Goal: Task Accomplishment & Management: Use online tool/utility

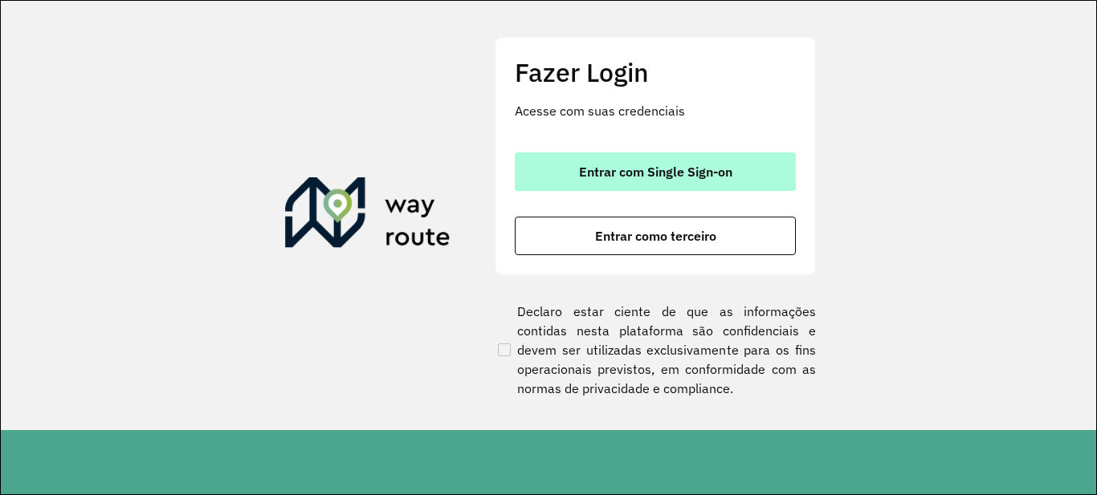
click at [619, 168] on span "Entrar com Single Sign-on" at bounding box center [655, 171] width 153 height 13
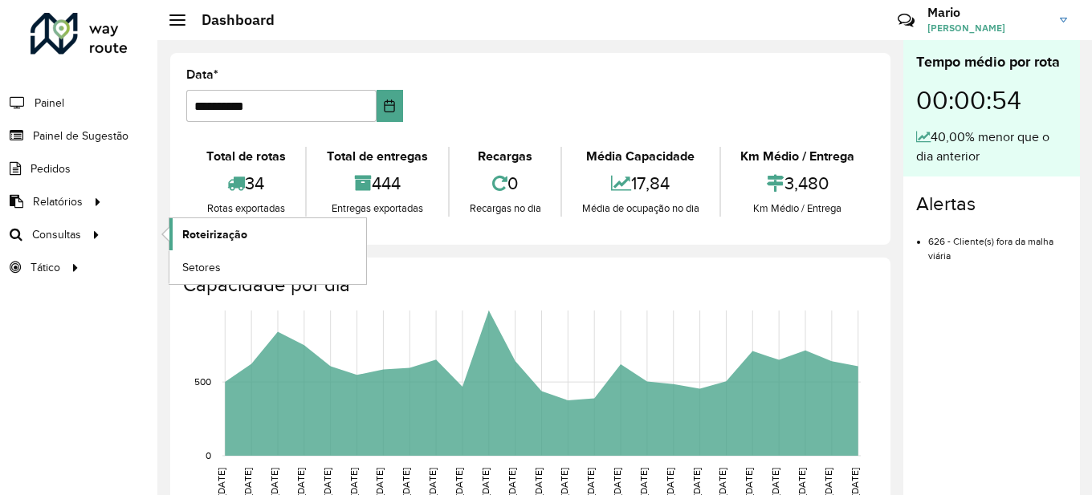
click at [222, 237] on span "Roteirização" at bounding box center [214, 234] width 65 height 17
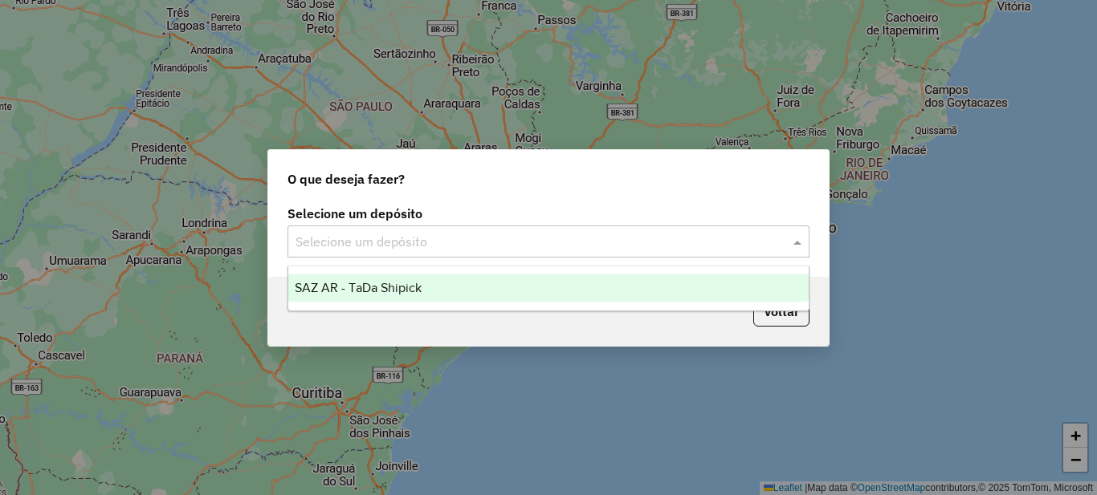
click at [629, 236] on input "text" at bounding box center [532, 242] width 474 height 19
click at [381, 290] on span "SAZ AR - TaDa Shipick" at bounding box center [358, 288] width 127 height 14
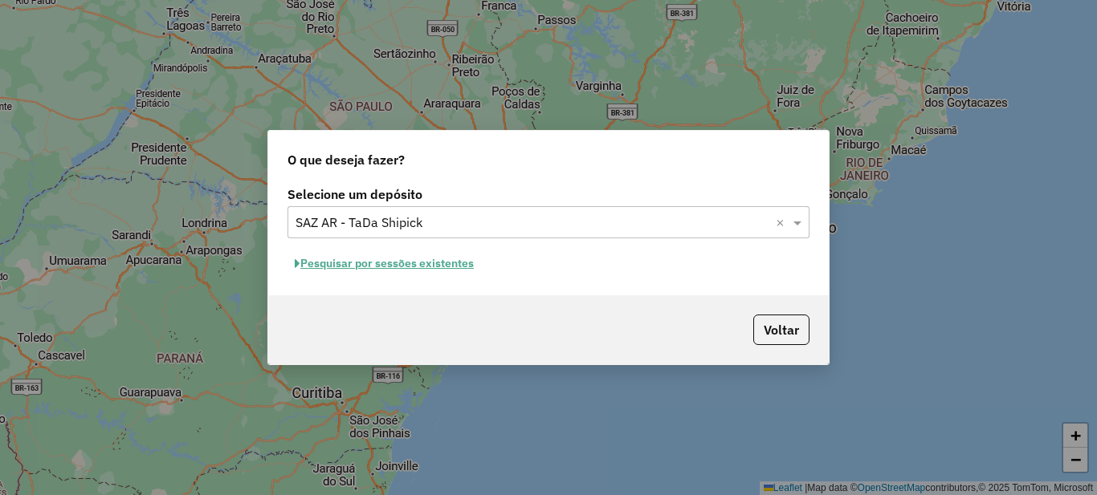
click at [391, 262] on button "Pesquisar por sessões existentes" at bounding box center [384, 263] width 194 height 25
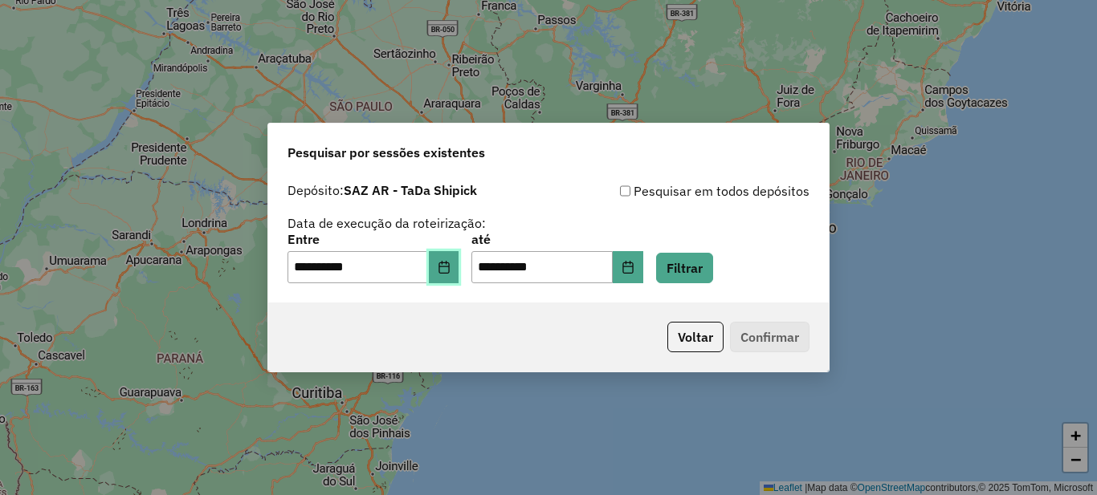
click at [441, 271] on button "Choose Date" at bounding box center [444, 267] width 31 height 32
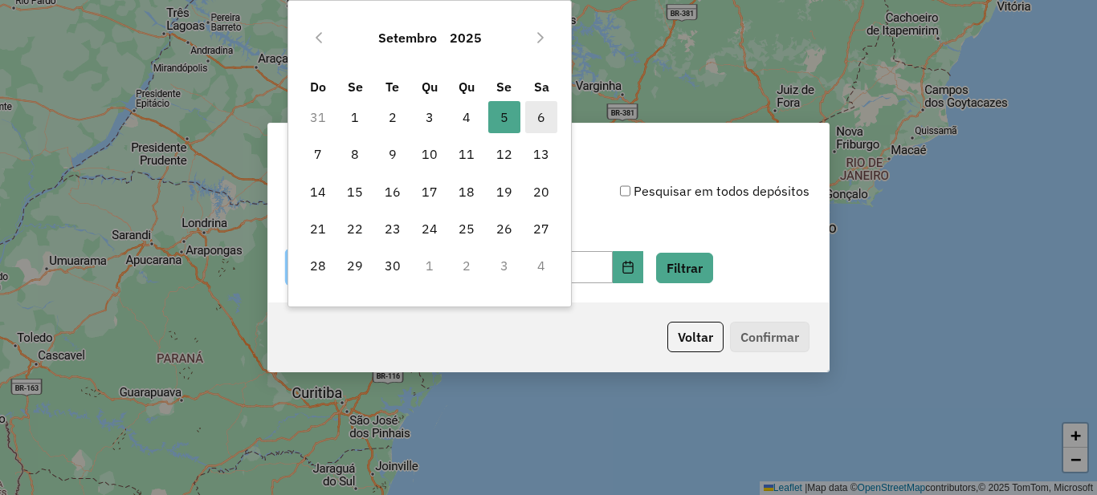
click at [539, 112] on span "6" at bounding box center [541, 117] width 32 height 32
type input "**********"
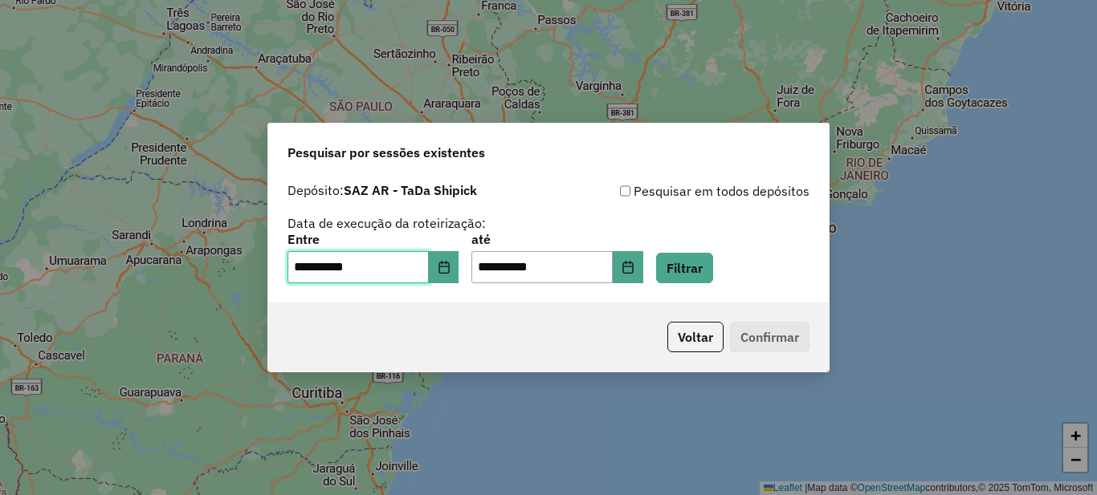
click at [539, 112] on span "6" at bounding box center [541, 117] width 32 height 32
click at [691, 249] on div "**********" at bounding box center [548, 259] width 522 height 50
click at [696, 265] on button "Filtrar" at bounding box center [684, 268] width 57 height 31
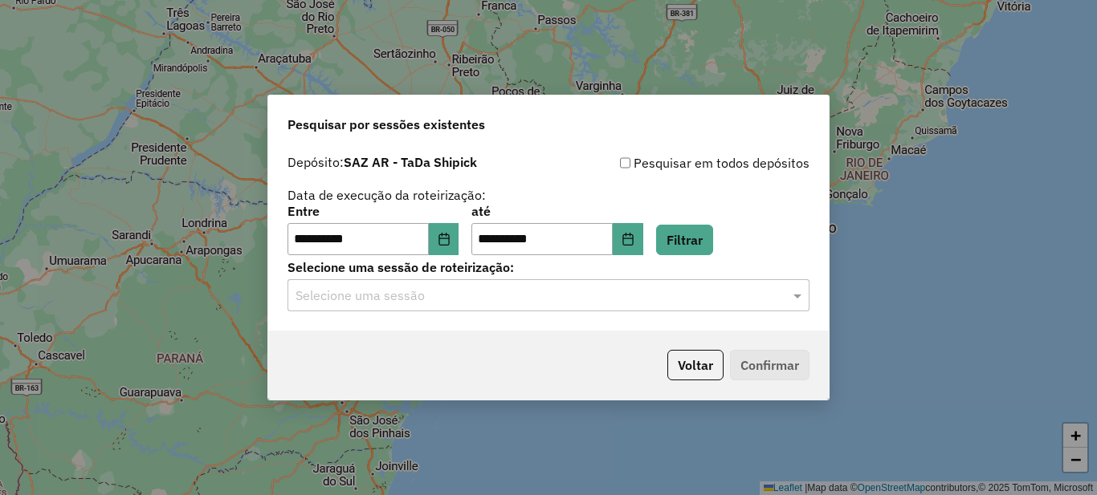
click at [408, 300] on input "text" at bounding box center [532, 296] width 474 height 19
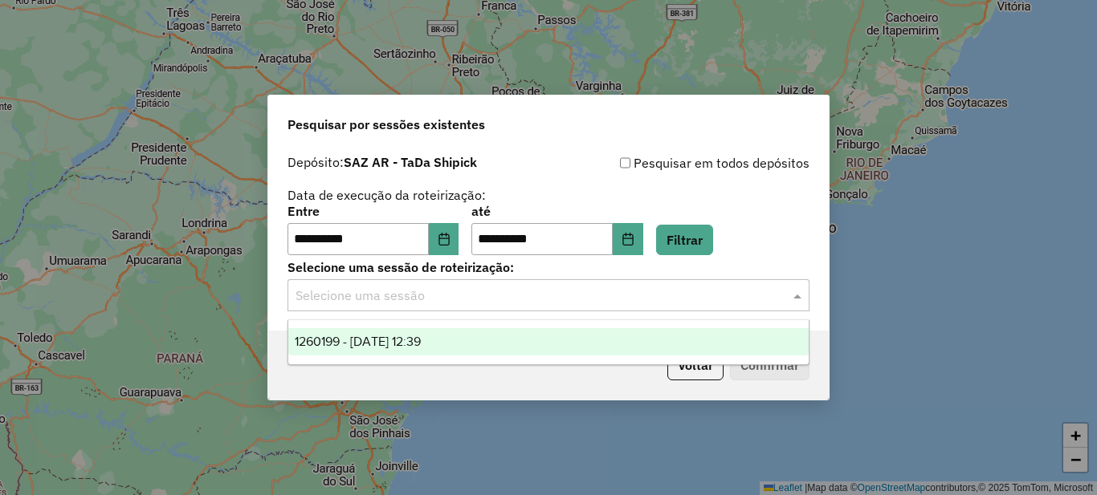
click at [411, 332] on div "1260199 - 06/09/2025 12:39" at bounding box center [548, 341] width 520 height 27
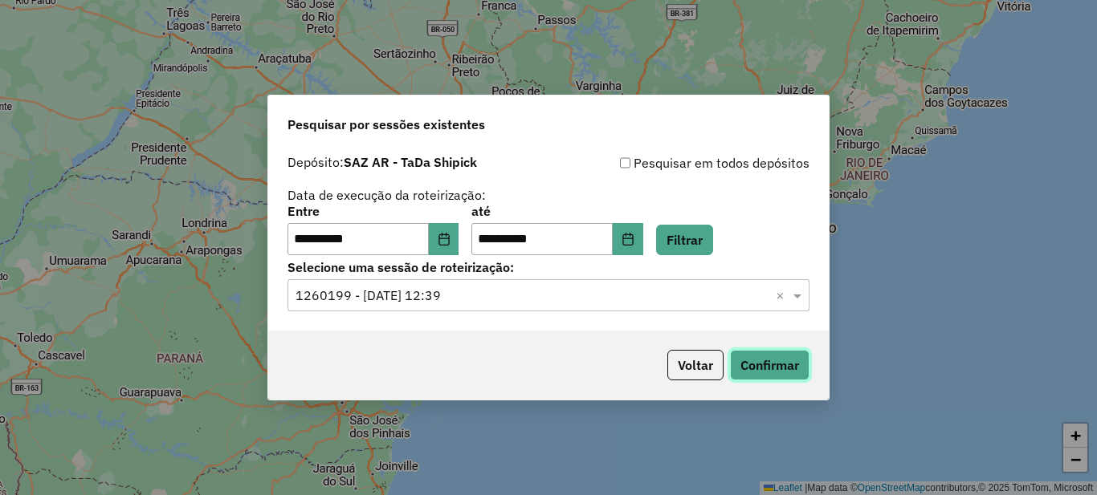
click at [764, 369] on button "Confirmar" at bounding box center [769, 365] width 79 height 31
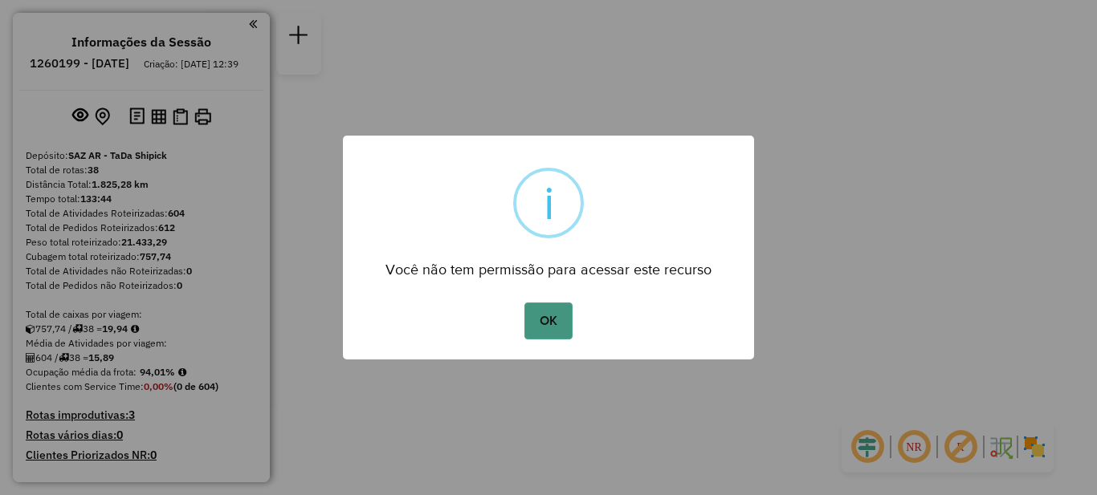
click at [544, 328] on button "OK" at bounding box center [547, 321] width 47 height 37
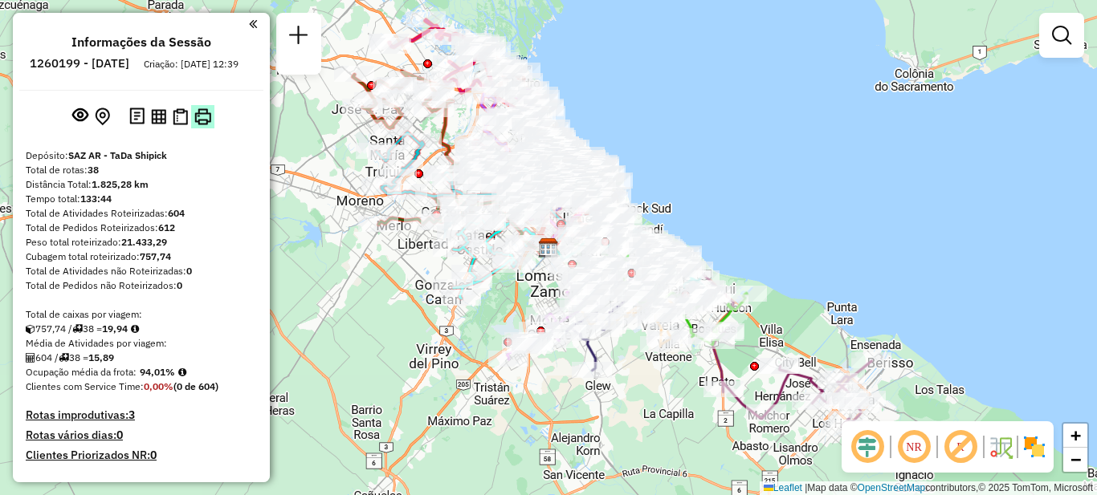
click at [194, 125] on img at bounding box center [202, 116] width 17 height 17
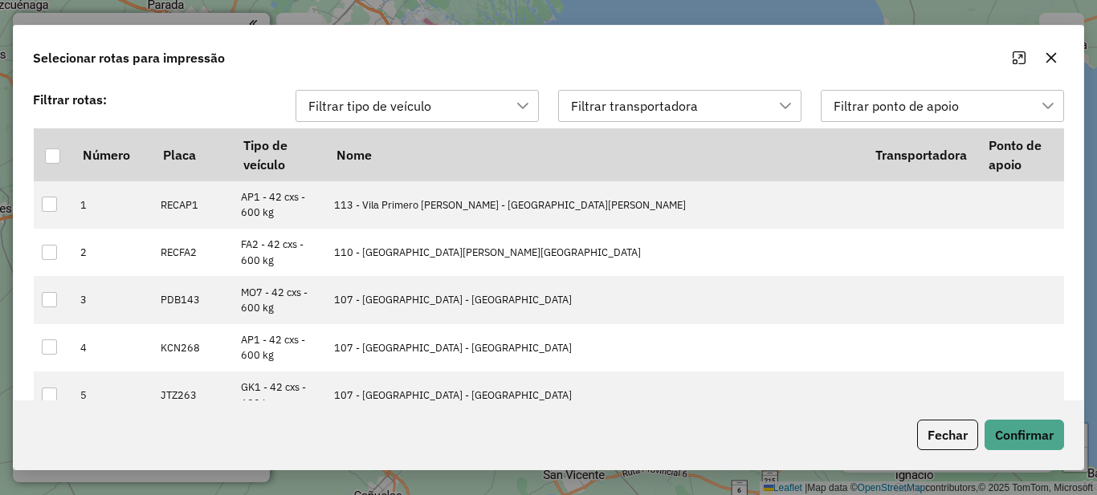
scroll to position [12, 73]
click at [54, 157] on div at bounding box center [52, 156] width 15 height 15
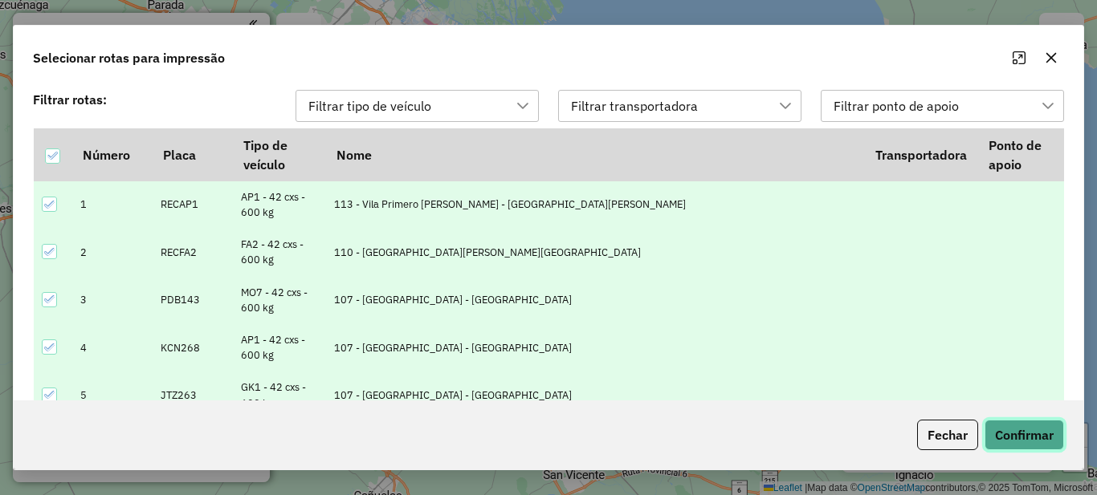
click at [1024, 426] on button "Confirmar" at bounding box center [1023, 435] width 79 height 31
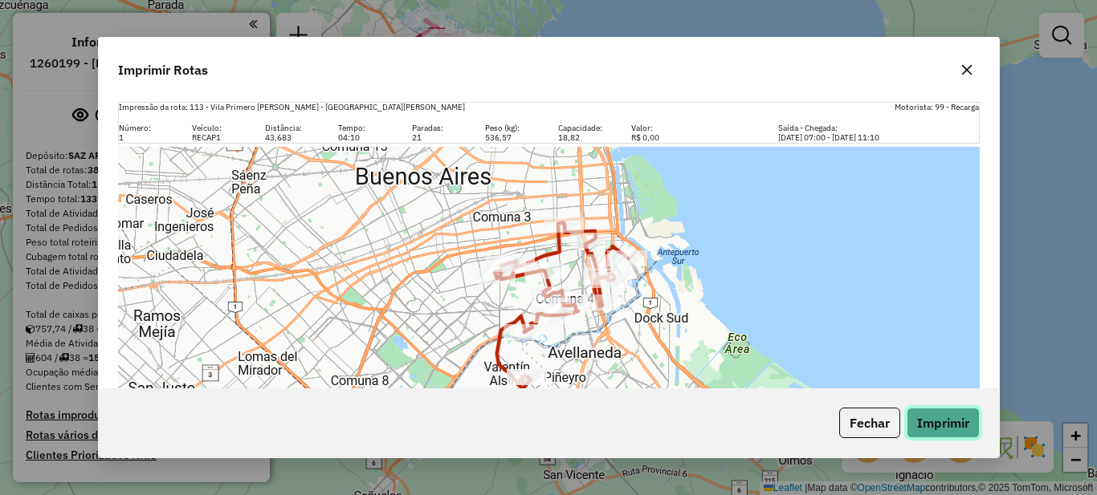
click at [969, 425] on button "Imprimir" at bounding box center [943, 423] width 73 height 31
click at [965, 73] on icon "button" at bounding box center [966, 69] width 13 height 13
